Goal: Find specific page/section: Find specific page/section

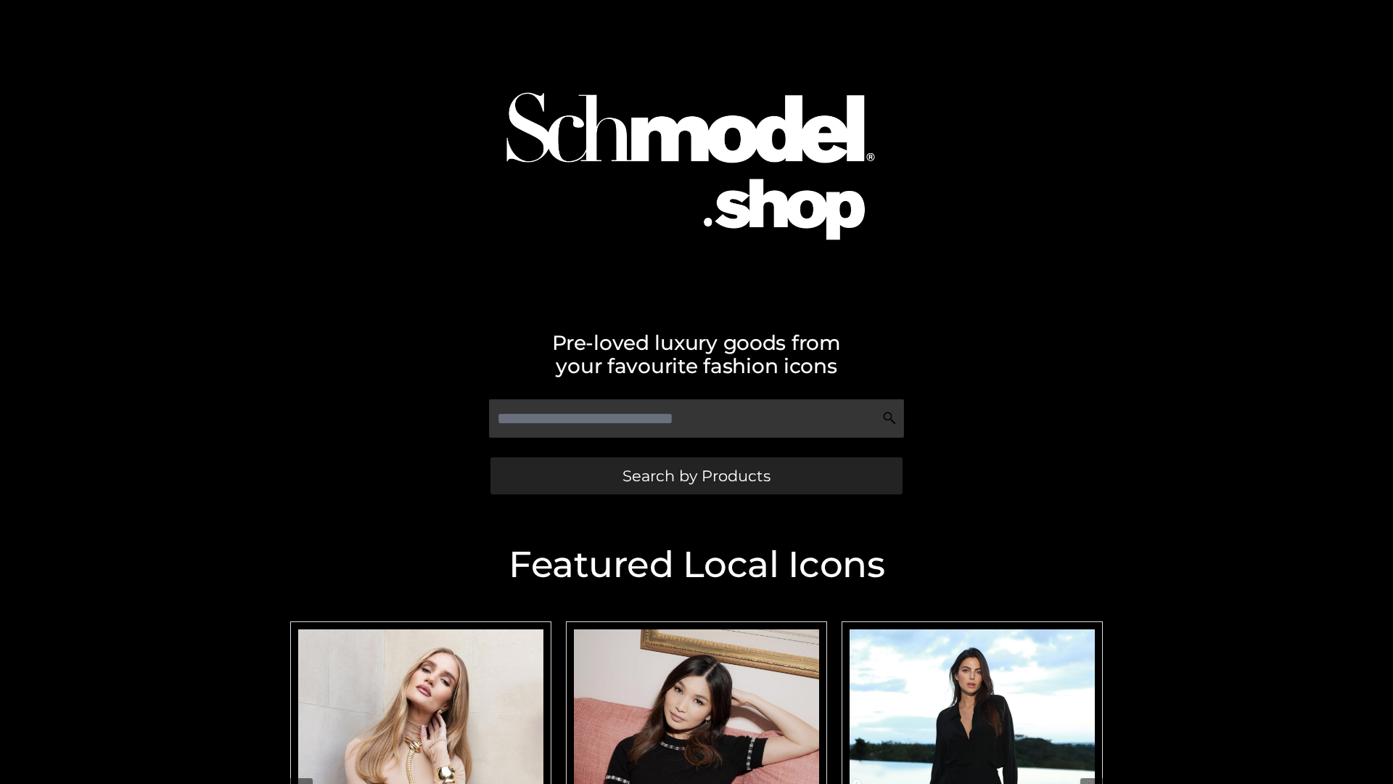
click at [696, 475] on span "Search by Products" at bounding box center [697, 475] width 148 height 15
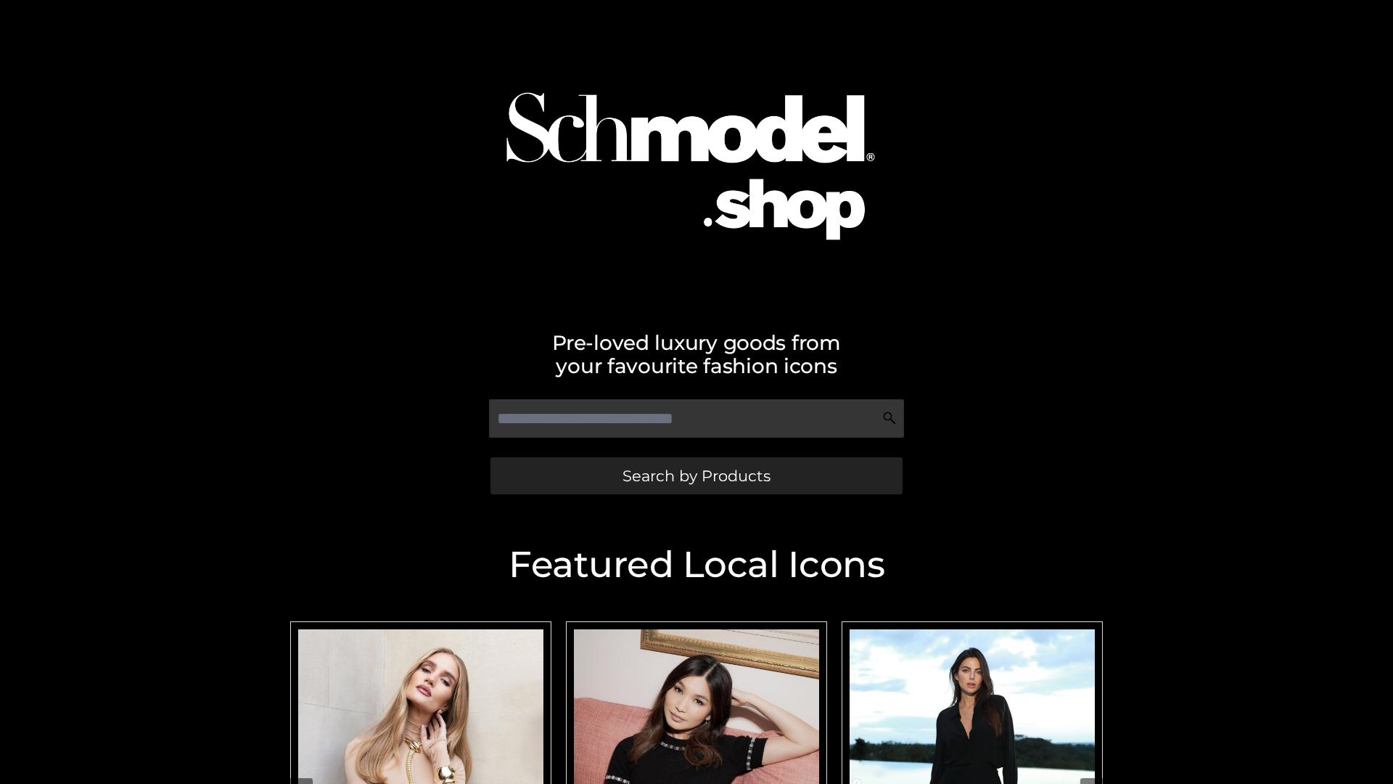
click at [696, 475] on span "Search by Products" at bounding box center [697, 475] width 148 height 15
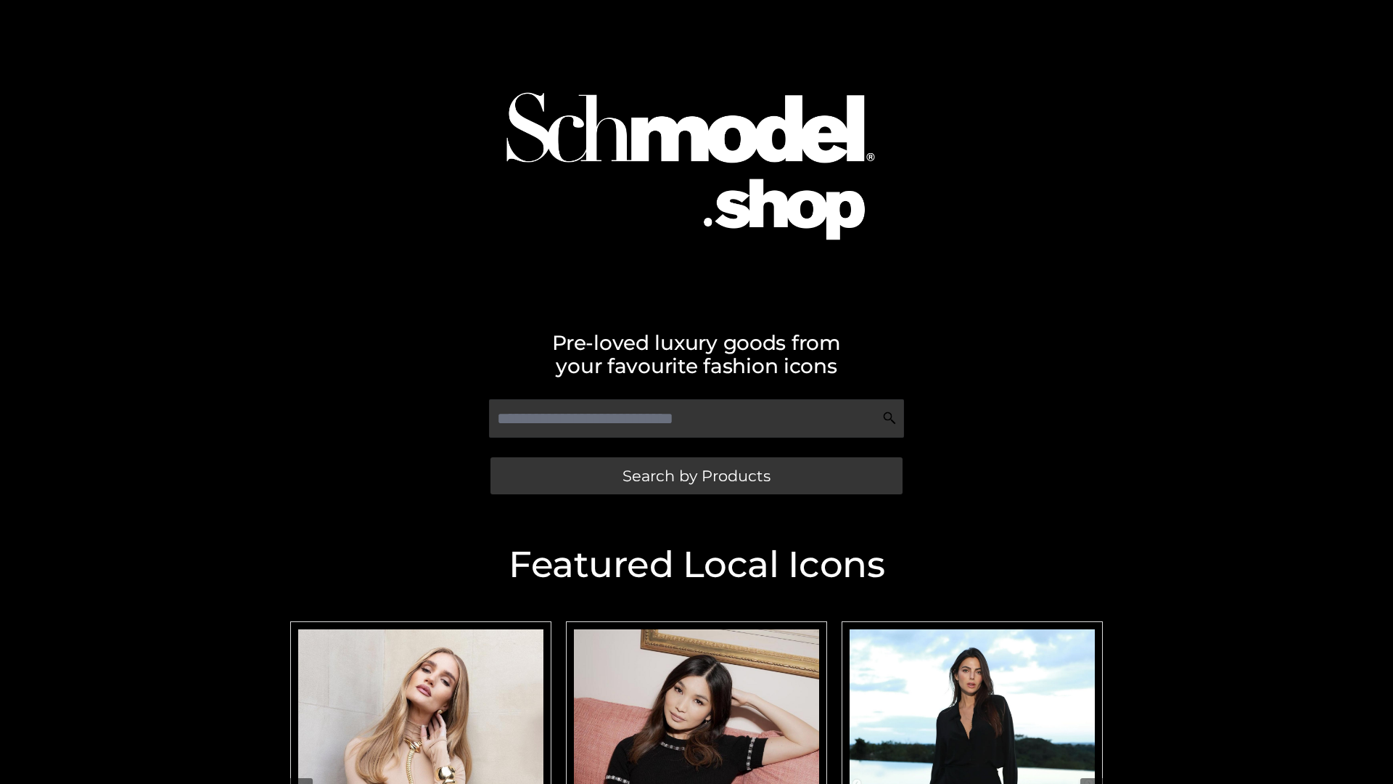
click at [696, 475] on span "Search by Products" at bounding box center [697, 475] width 148 height 15
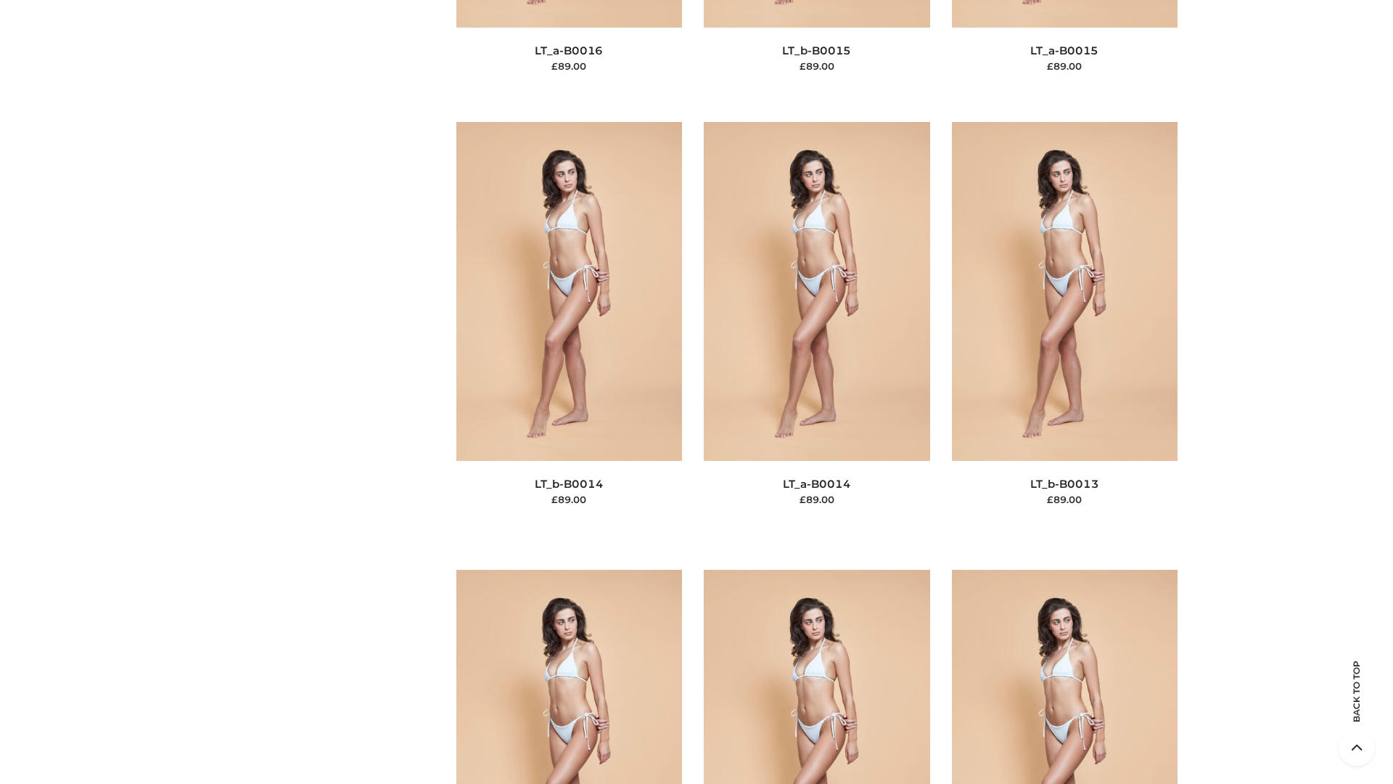
scroll to position [5161, 0]
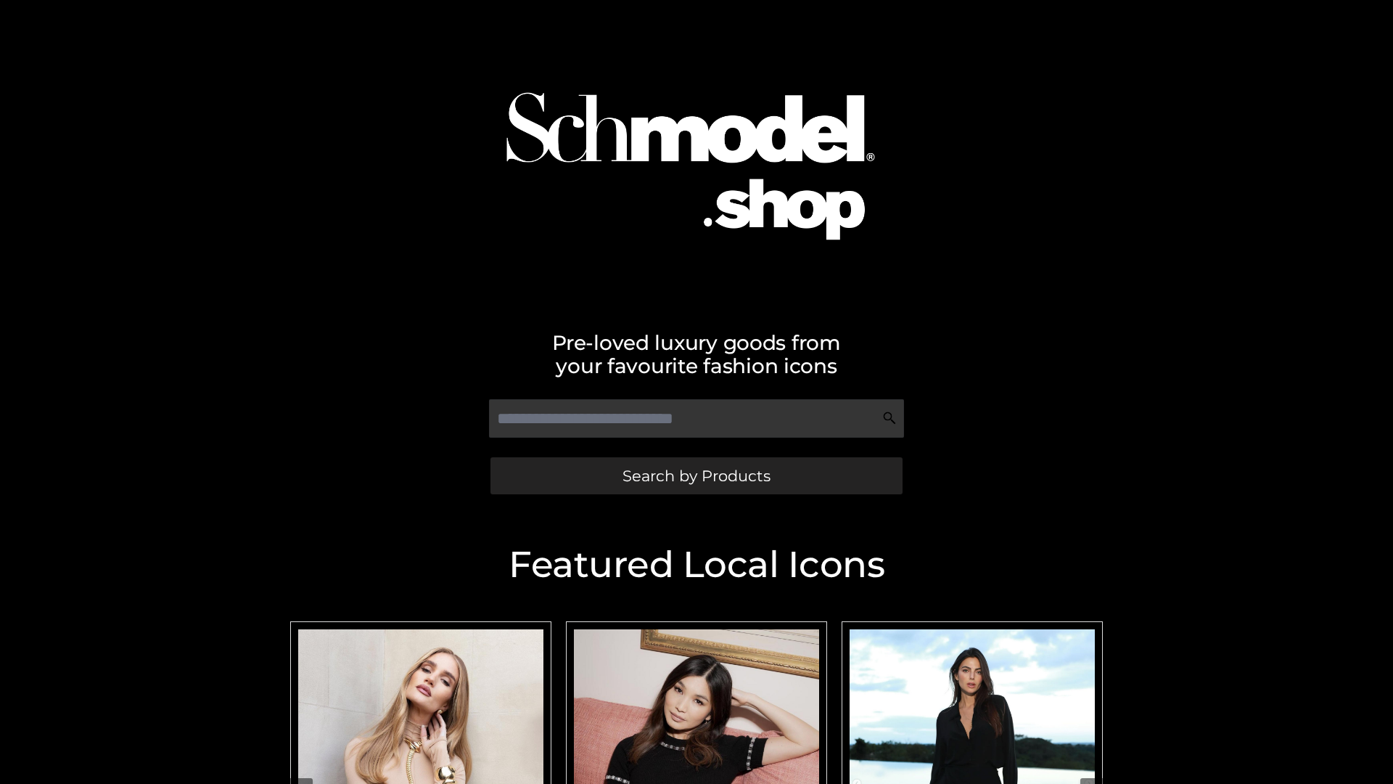
click at [696, 475] on span "Search by Products" at bounding box center [697, 475] width 148 height 15
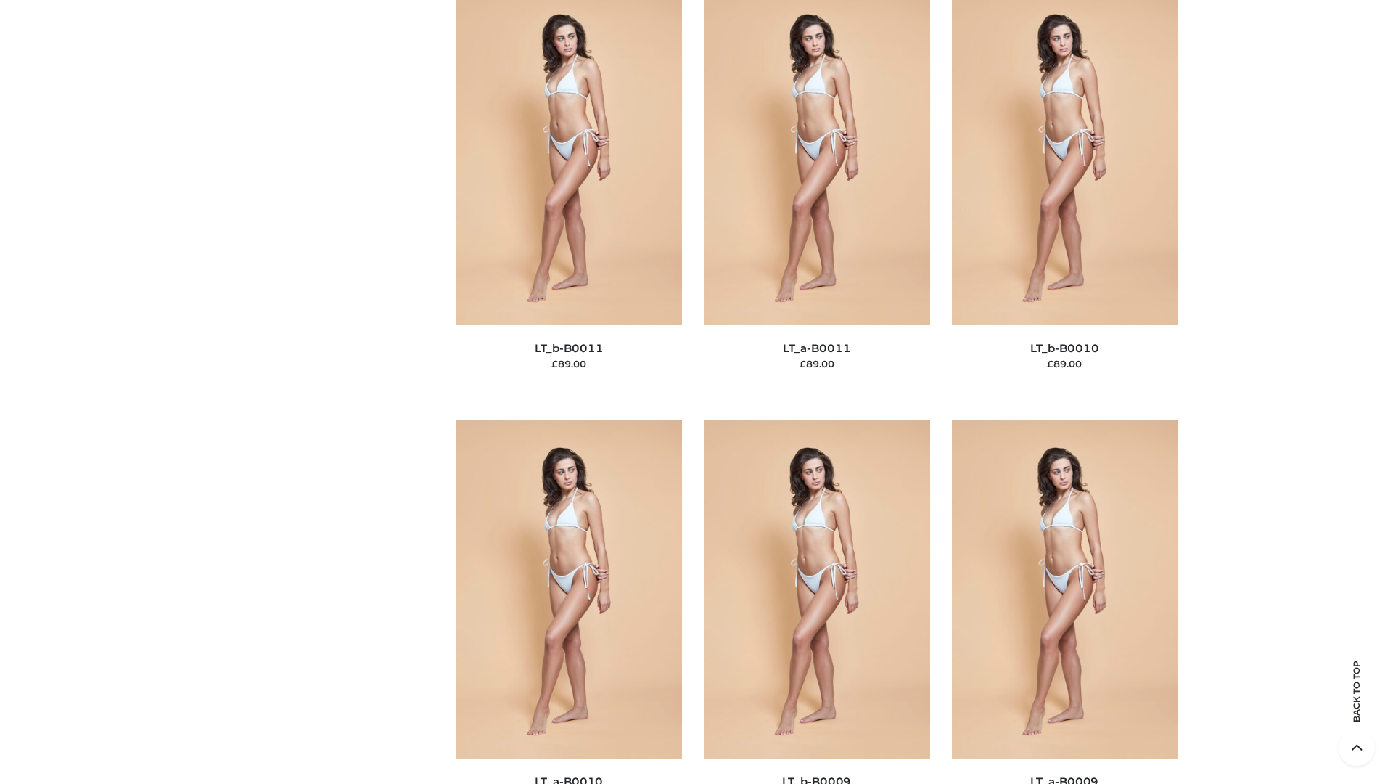
scroll to position [6518, 0]
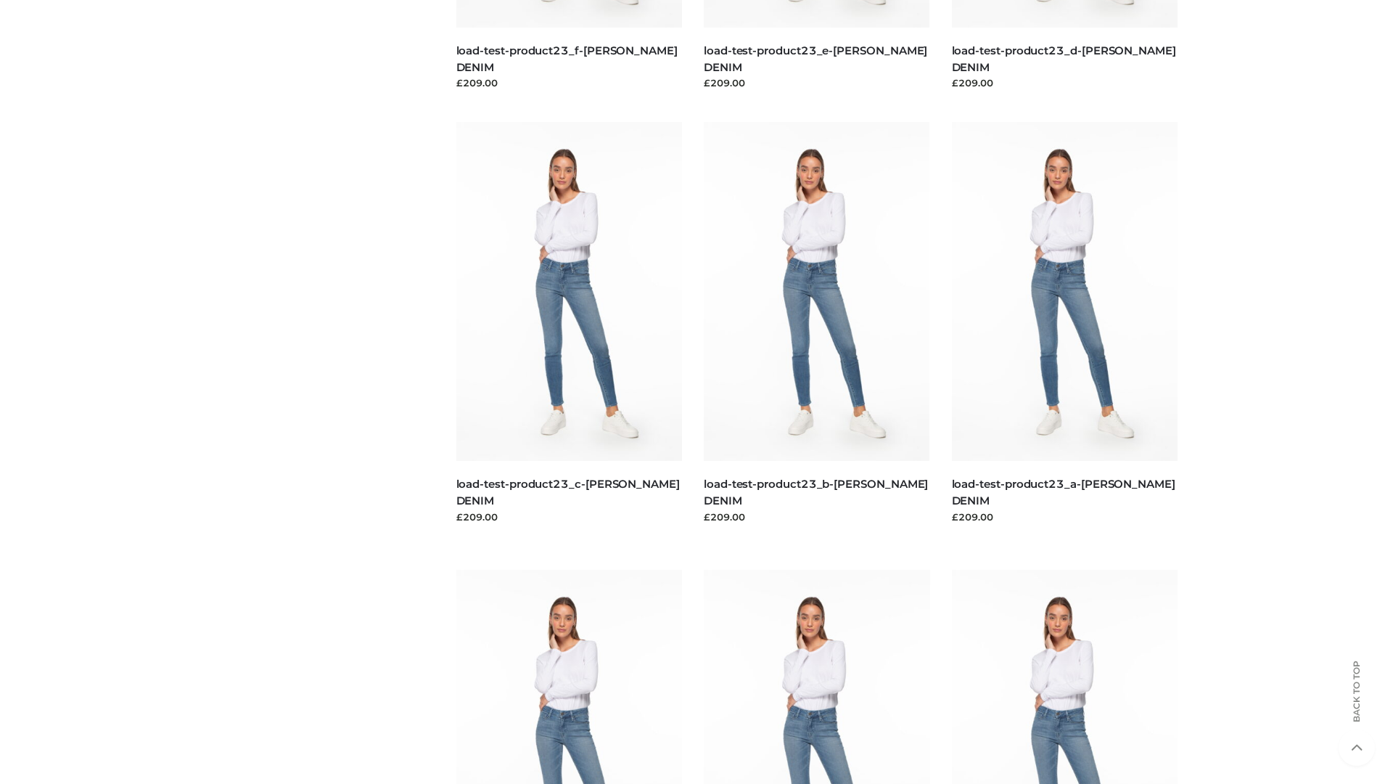
scroll to position [1273, 0]
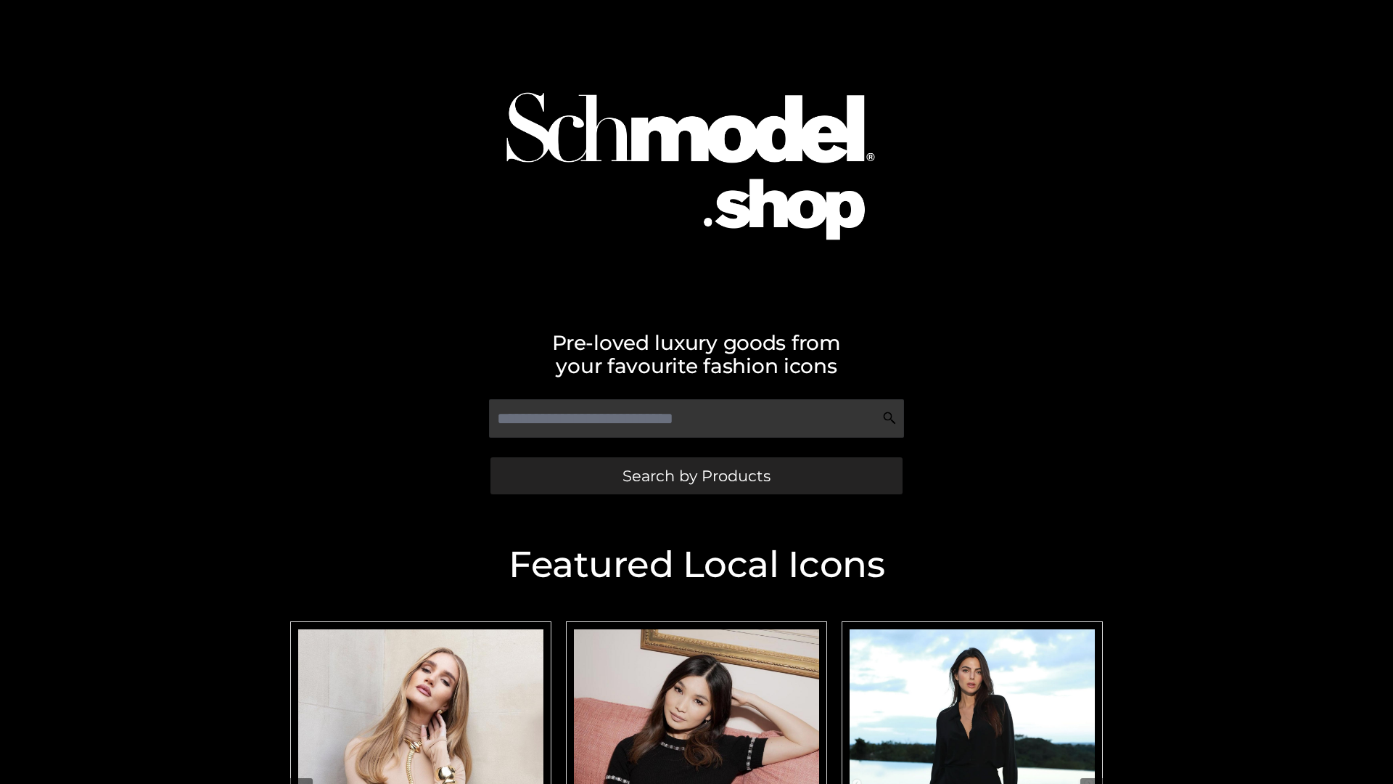
click at [696, 475] on span "Search by Products" at bounding box center [697, 475] width 148 height 15
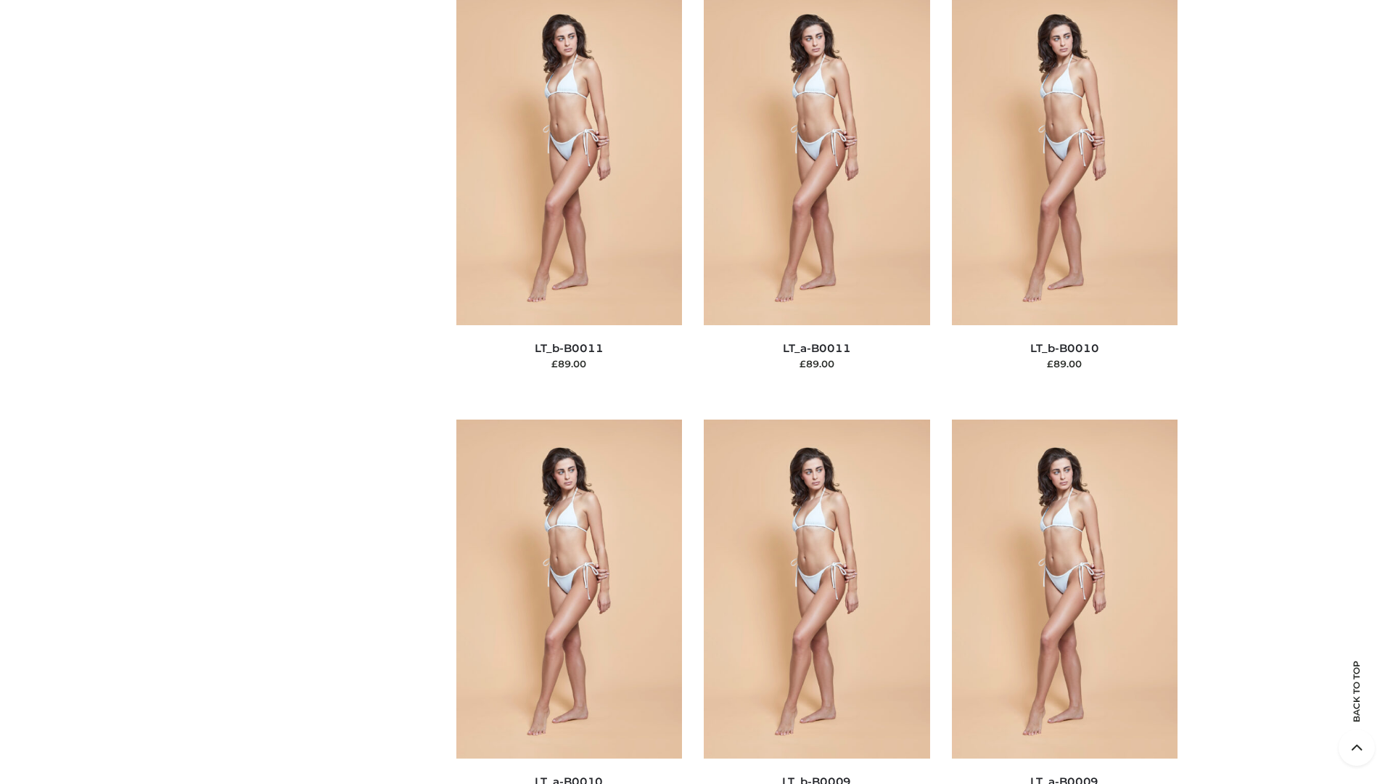
scroll to position [6518, 0]
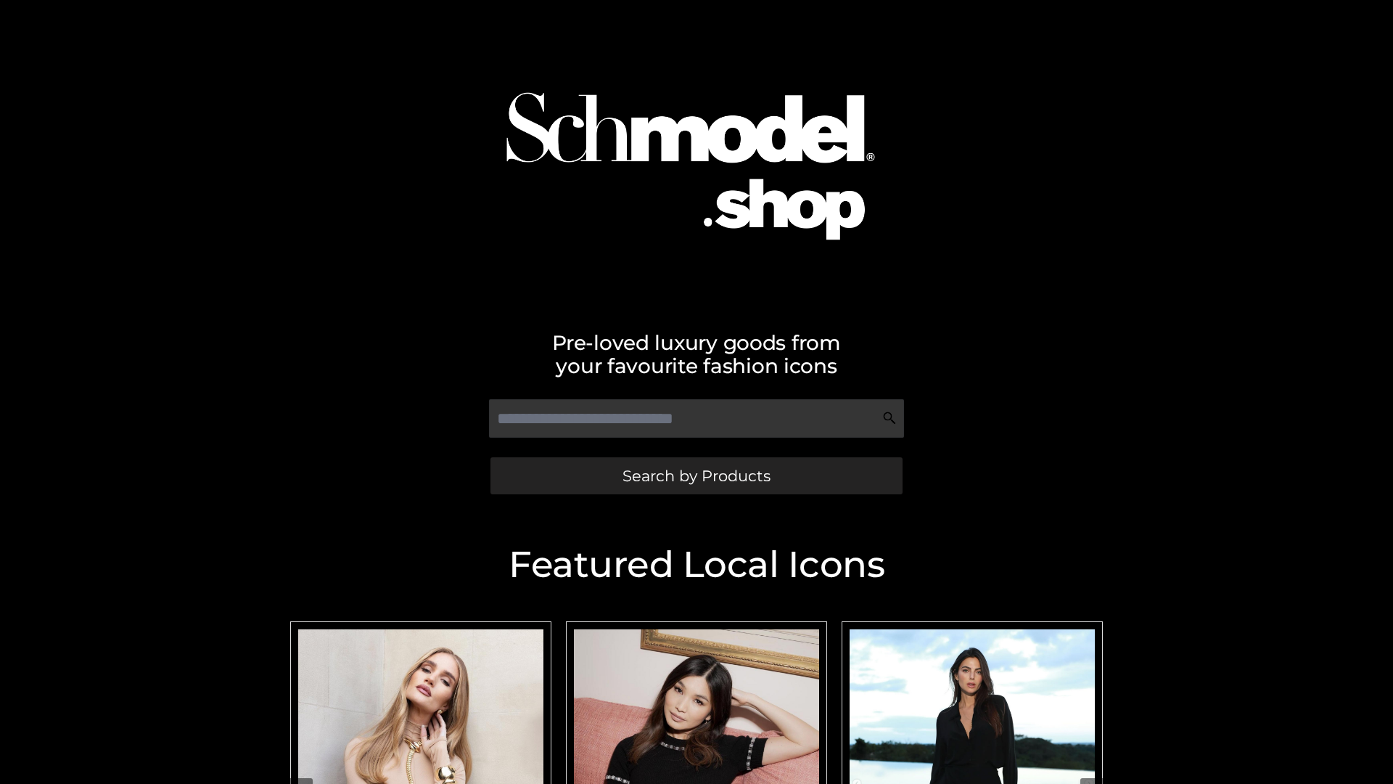
click at [696, 475] on span "Search by Products" at bounding box center [697, 475] width 148 height 15
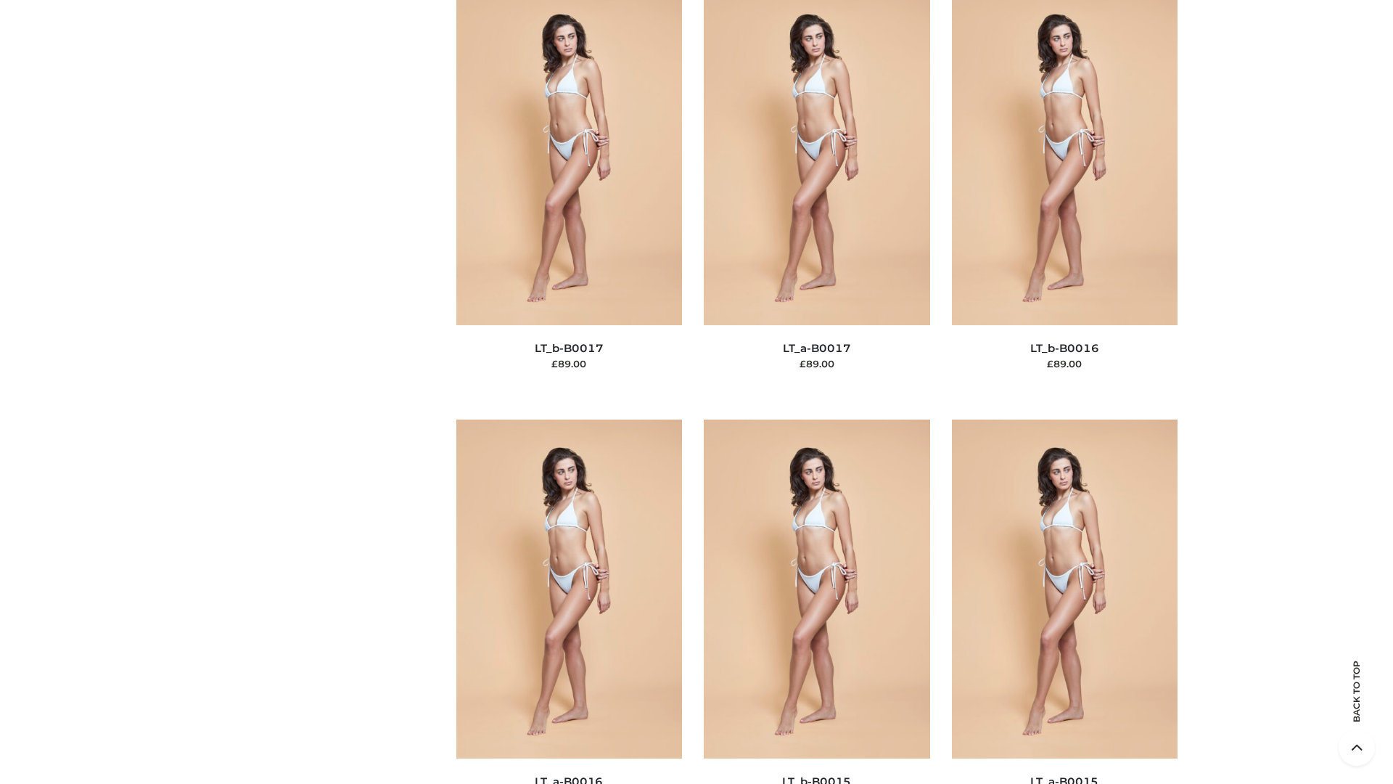
scroll to position [4769, 0]
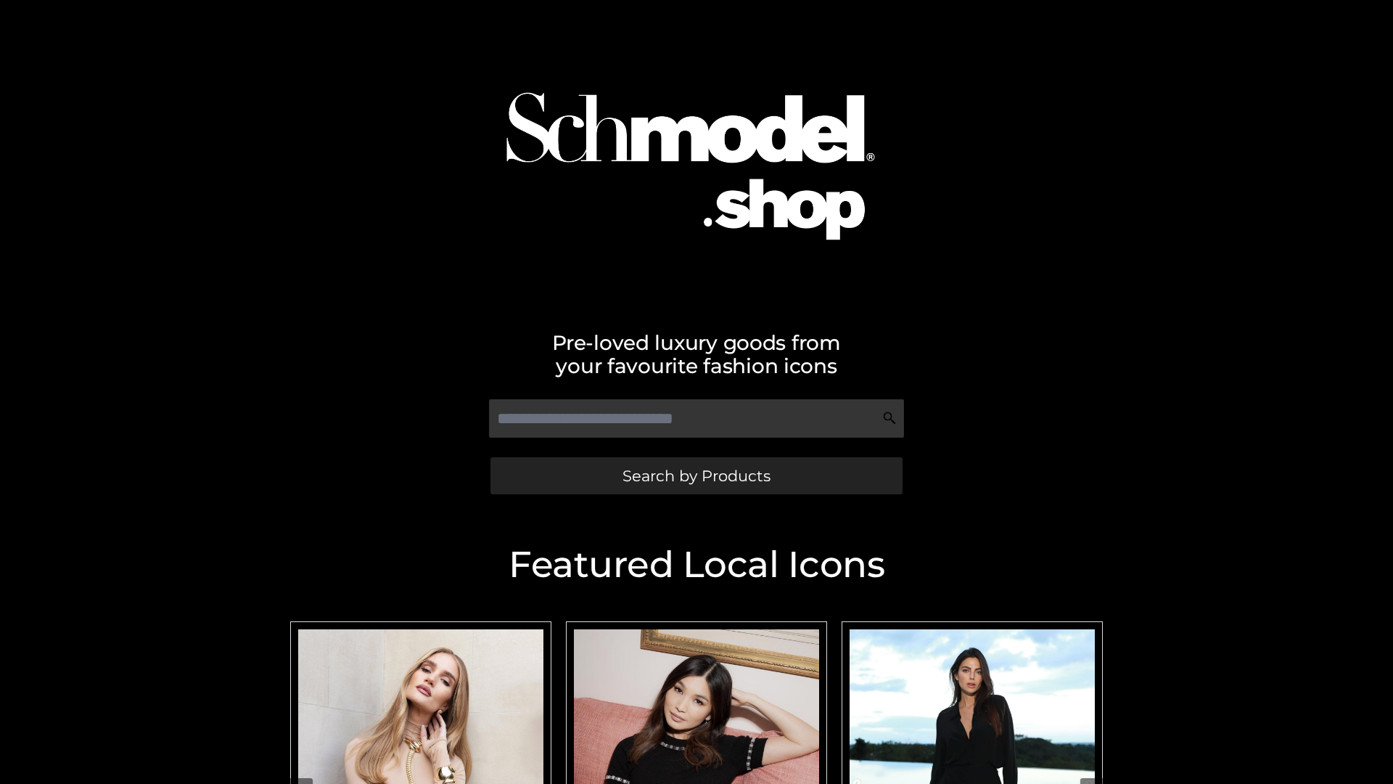
click at [696, 475] on span "Search by Products" at bounding box center [697, 475] width 148 height 15
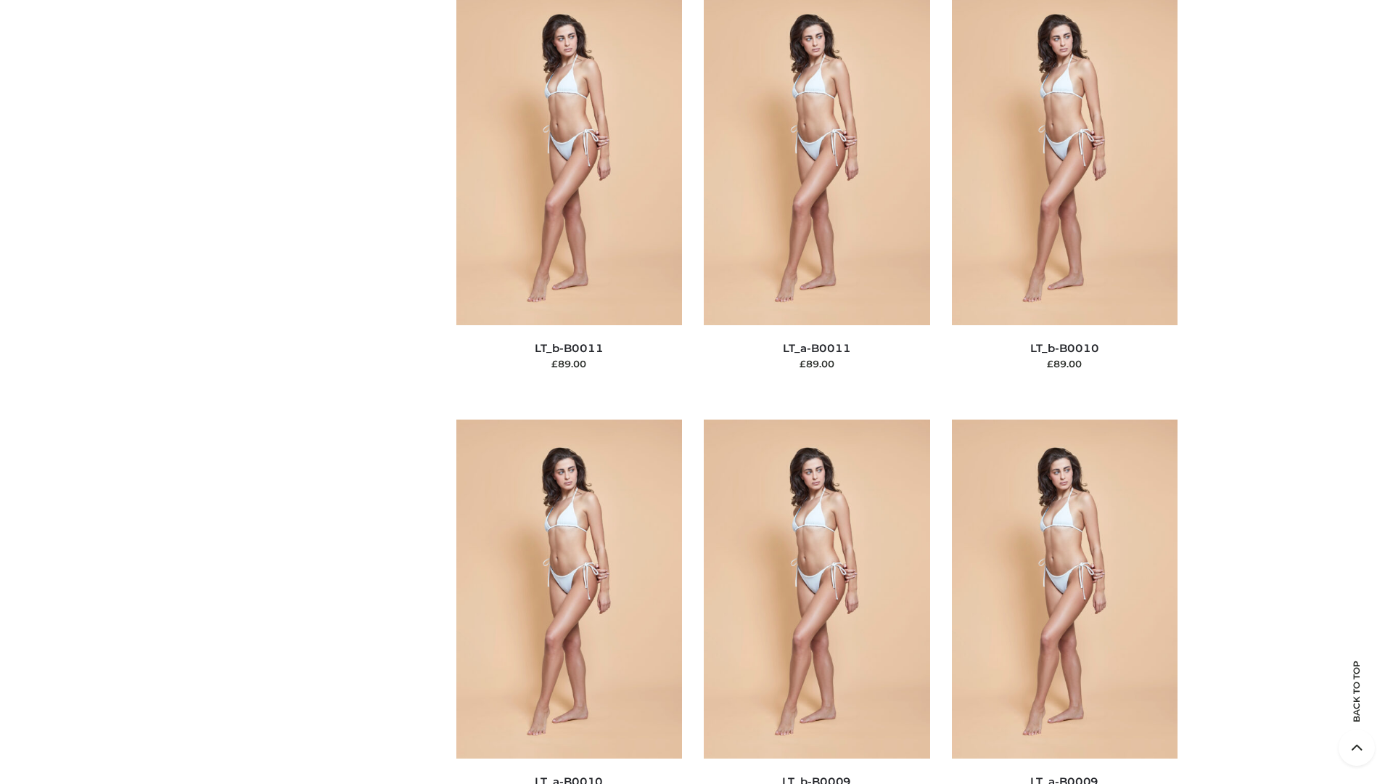
scroll to position [6518, 0]
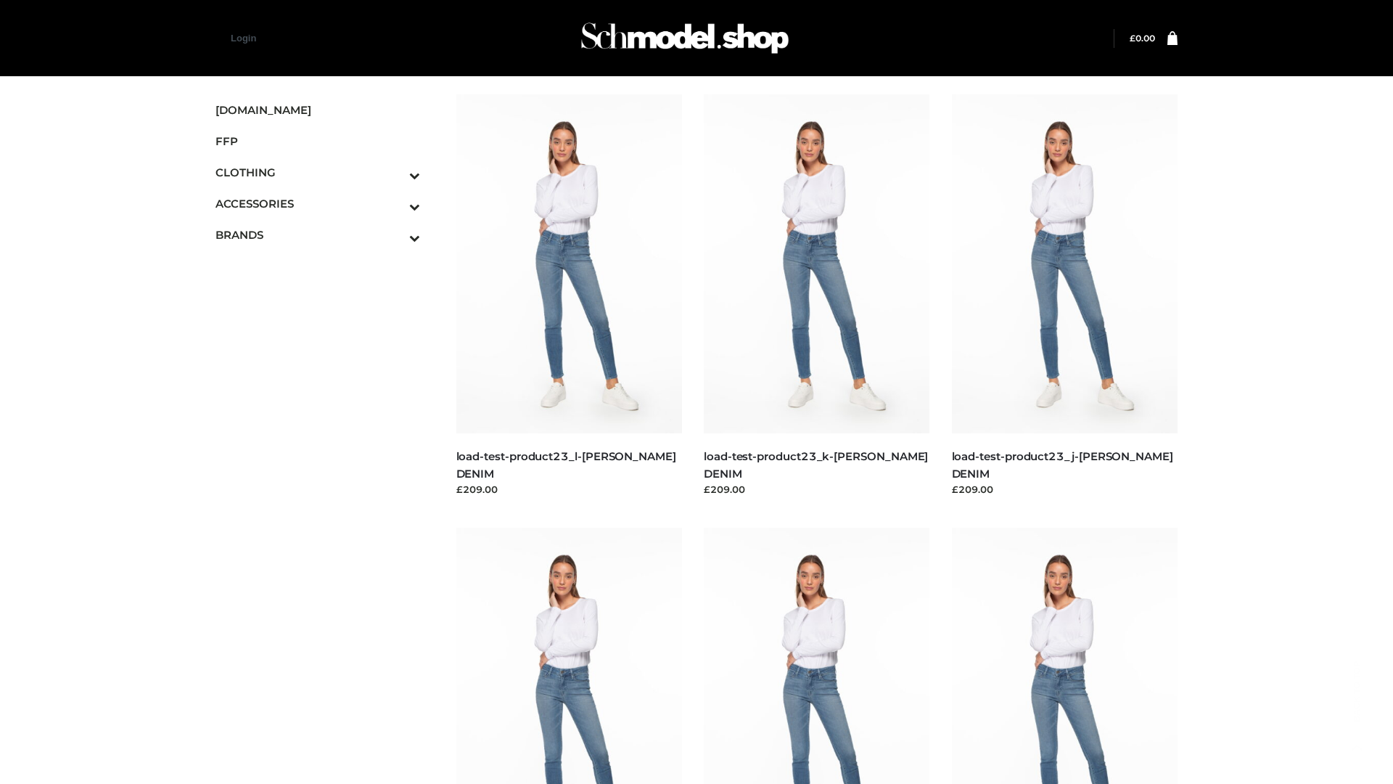
scroll to position [1273, 0]
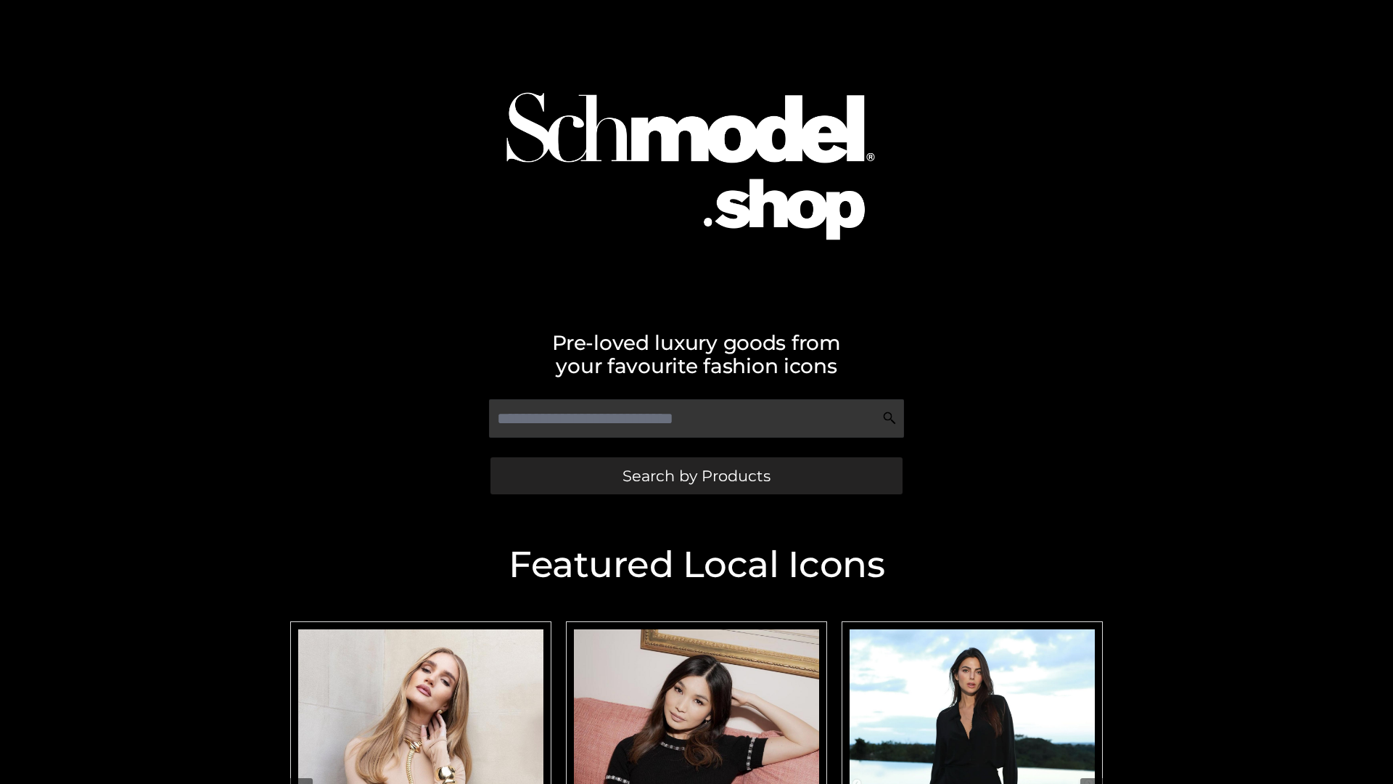
click at [696, 475] on span "Search by Products" at bounding box center [697, 475] width 148 height 15
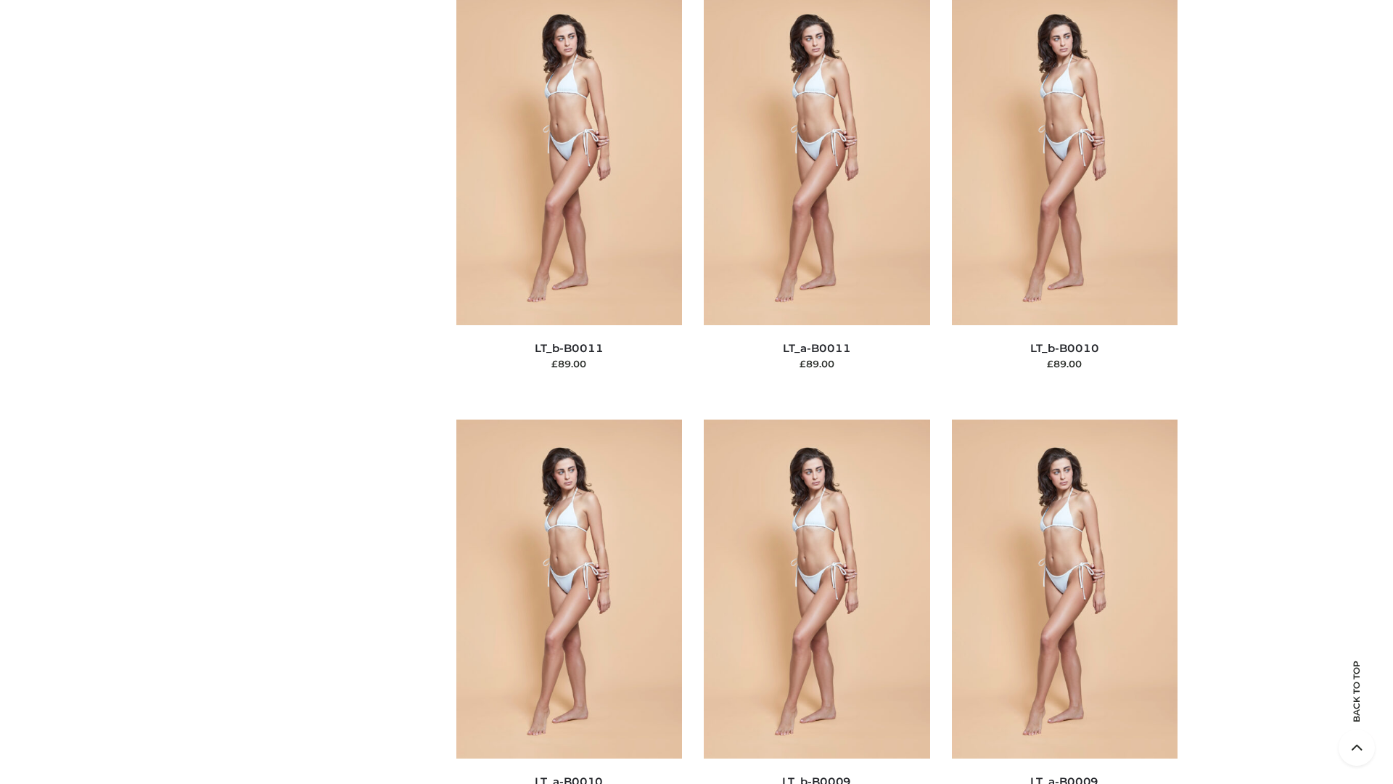
scroll to position [6518, 0]
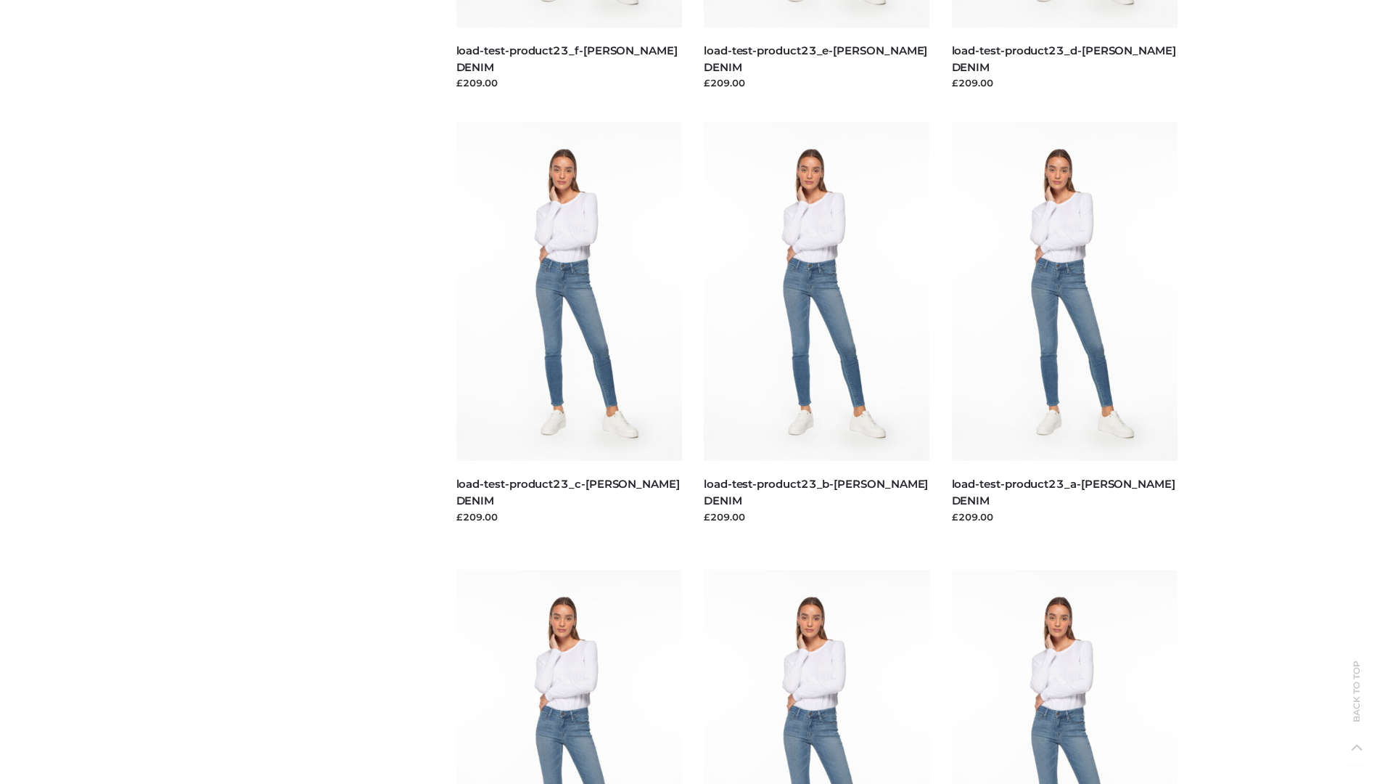
scroll to position [1273, 0]
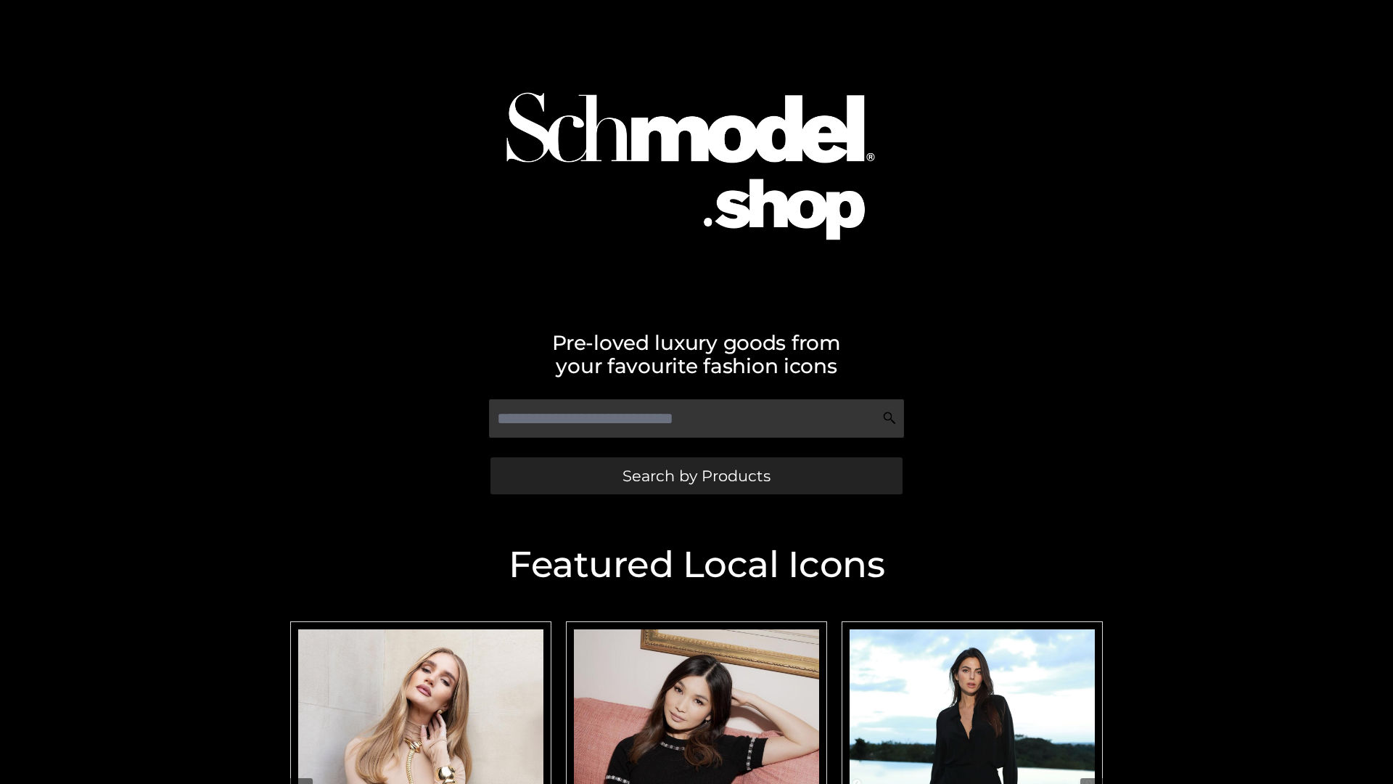
click at [696, 475] on span "Search by Products" at bounding box center [697, 475] width 148 height 15
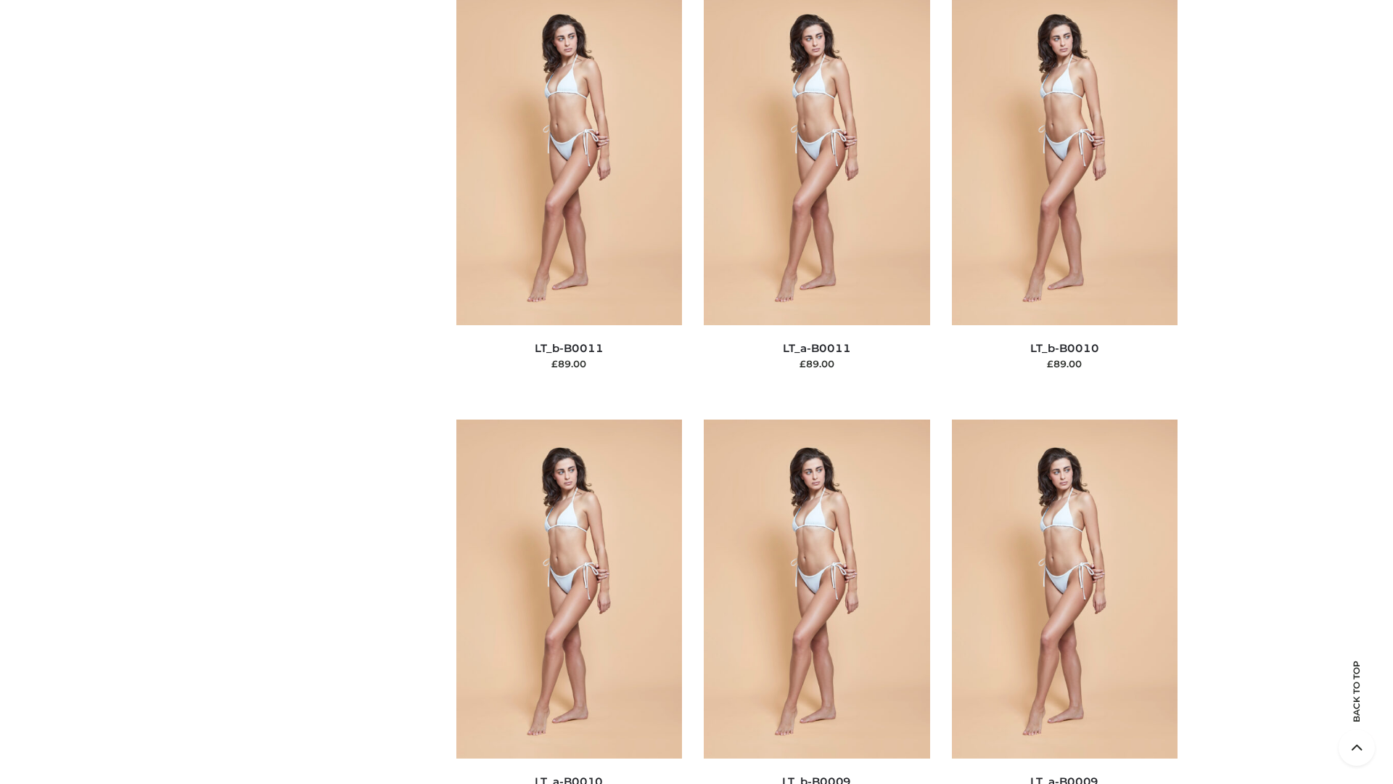
scroll to position [6518, 0]
